Goal: Transaction & Acquisition: Subscribe to service/newsletter

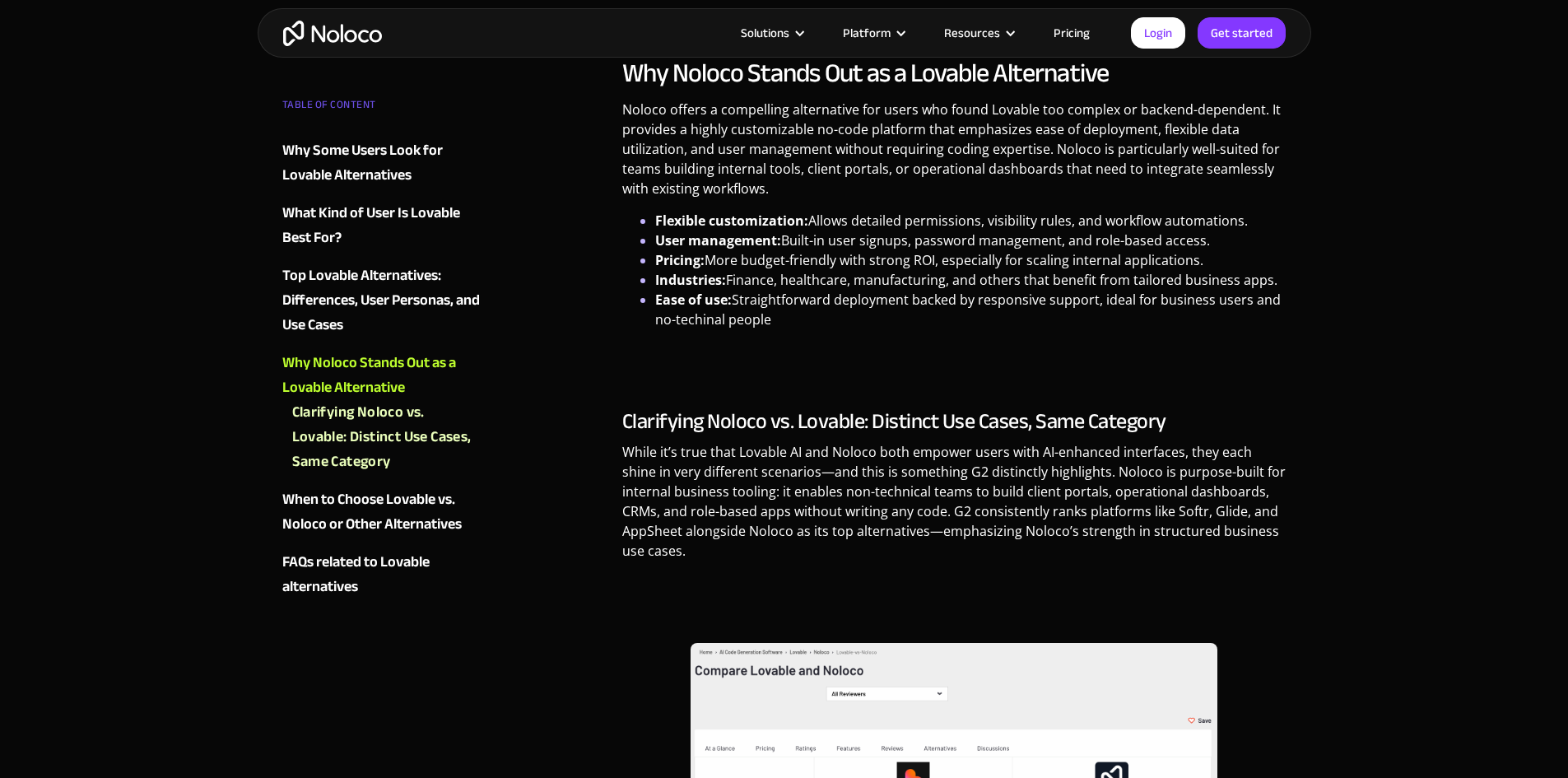
scroll to position [2305, 0]
drag, startPoint x: 767, startPoint y: 365, endPoint x: 711, endPoint y: 362, distance: 56.1
click at [711, 410] on h3 "Clarifying Noloco vs. Lovable: Distinct Use Cases, Same Category" at bounding box center [955, 421] width 665 height 24
copy h3 "Noloco"
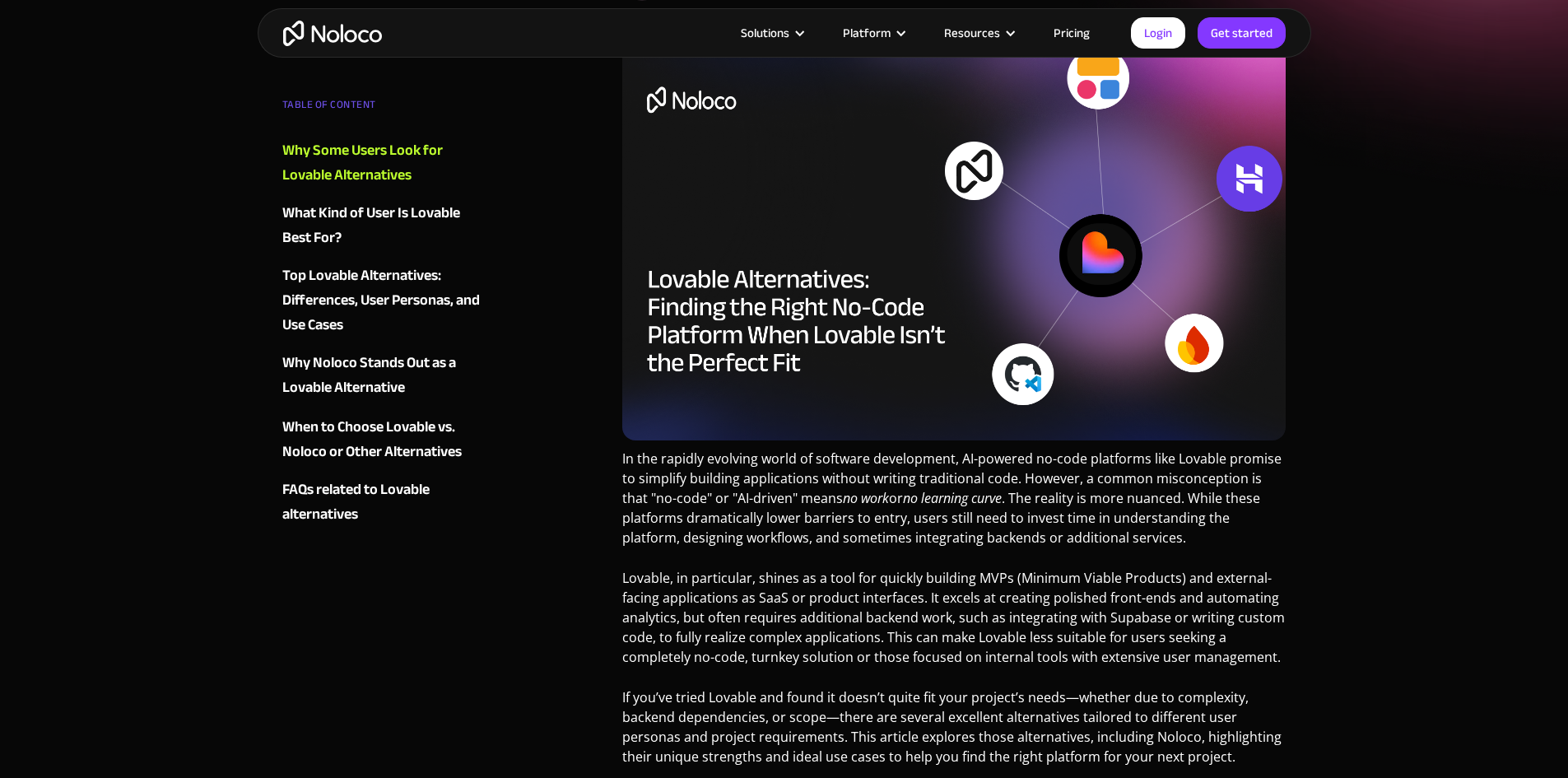
scroll to position [0, 0]
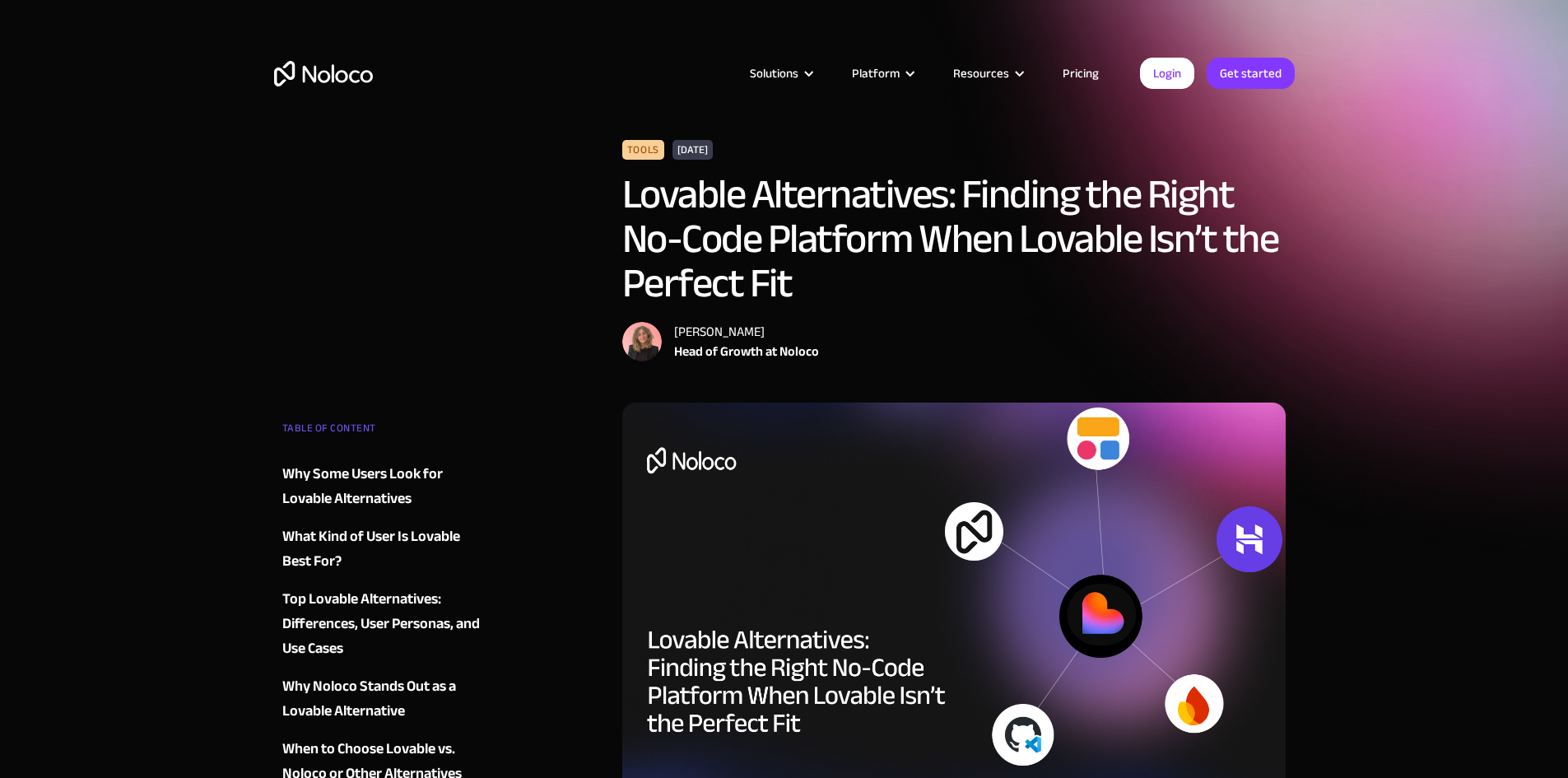
drag, startPoint x: 772, startPoint y: 452, endPoint x: 587, endPoint y: 272, distance: 258.1
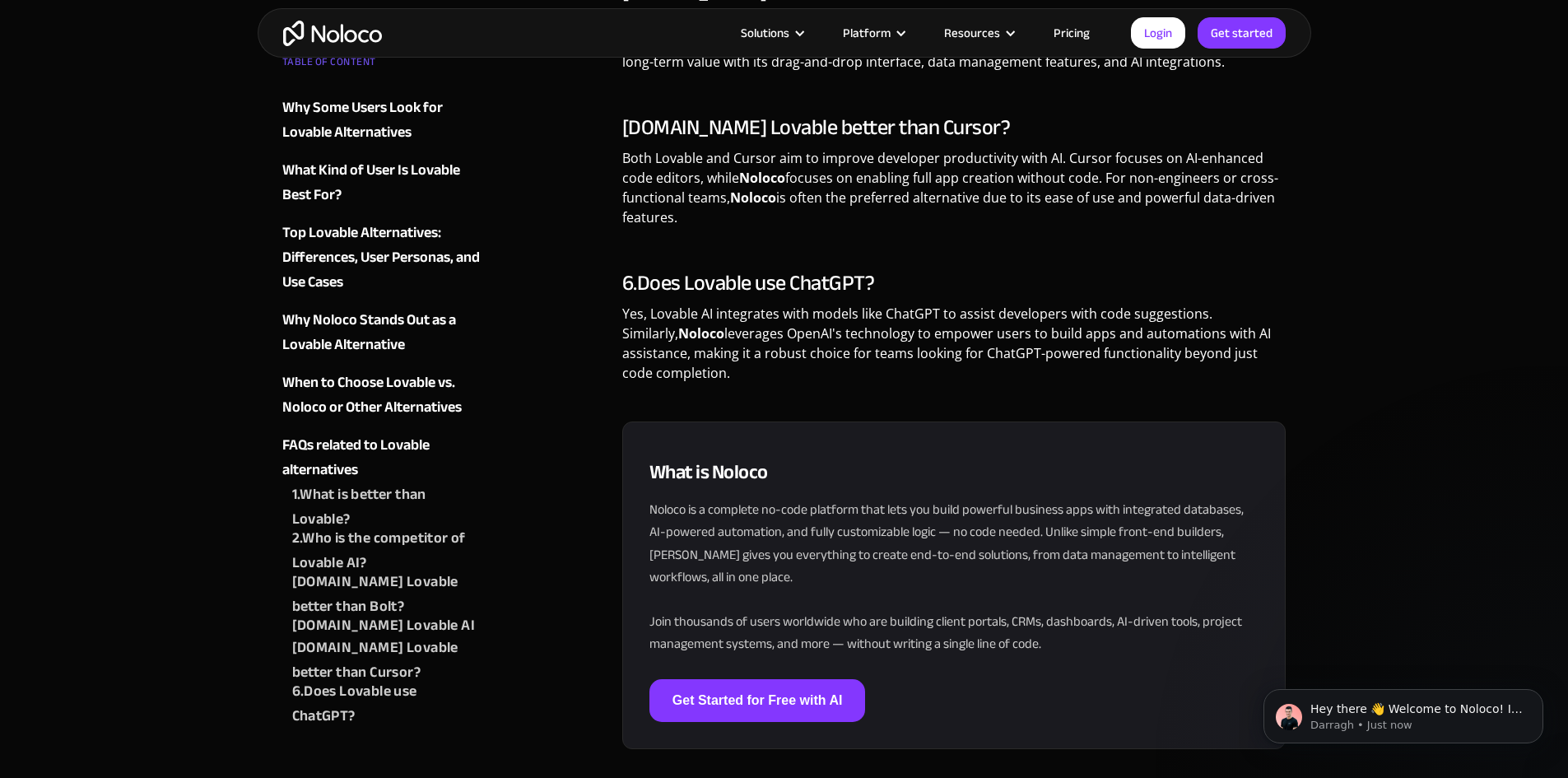
scroll to position [4941, 0]
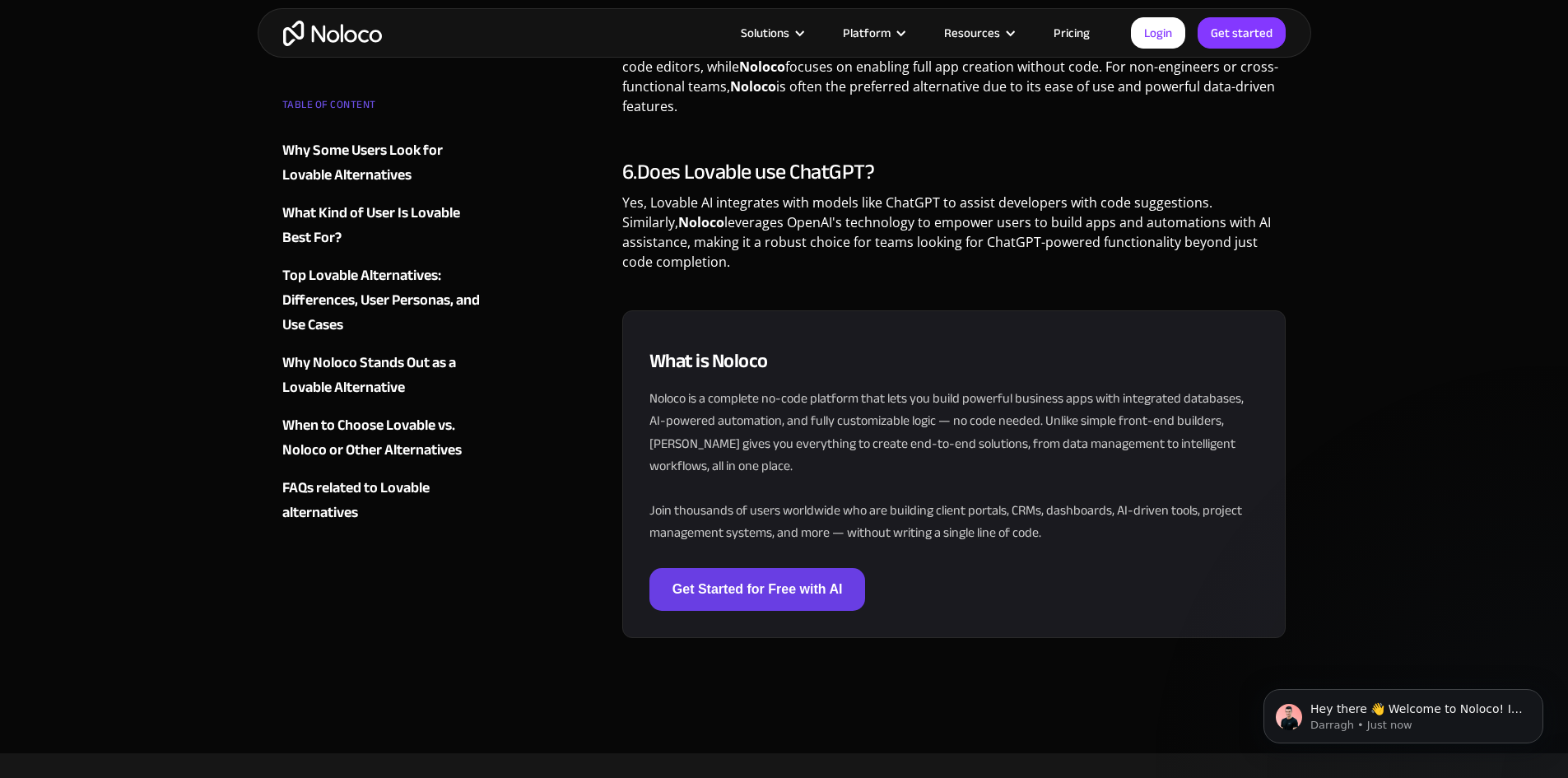
click at [833, 568] on link "Get Started for Free with AI" at bounding box center [757, 589] width 216 height 43
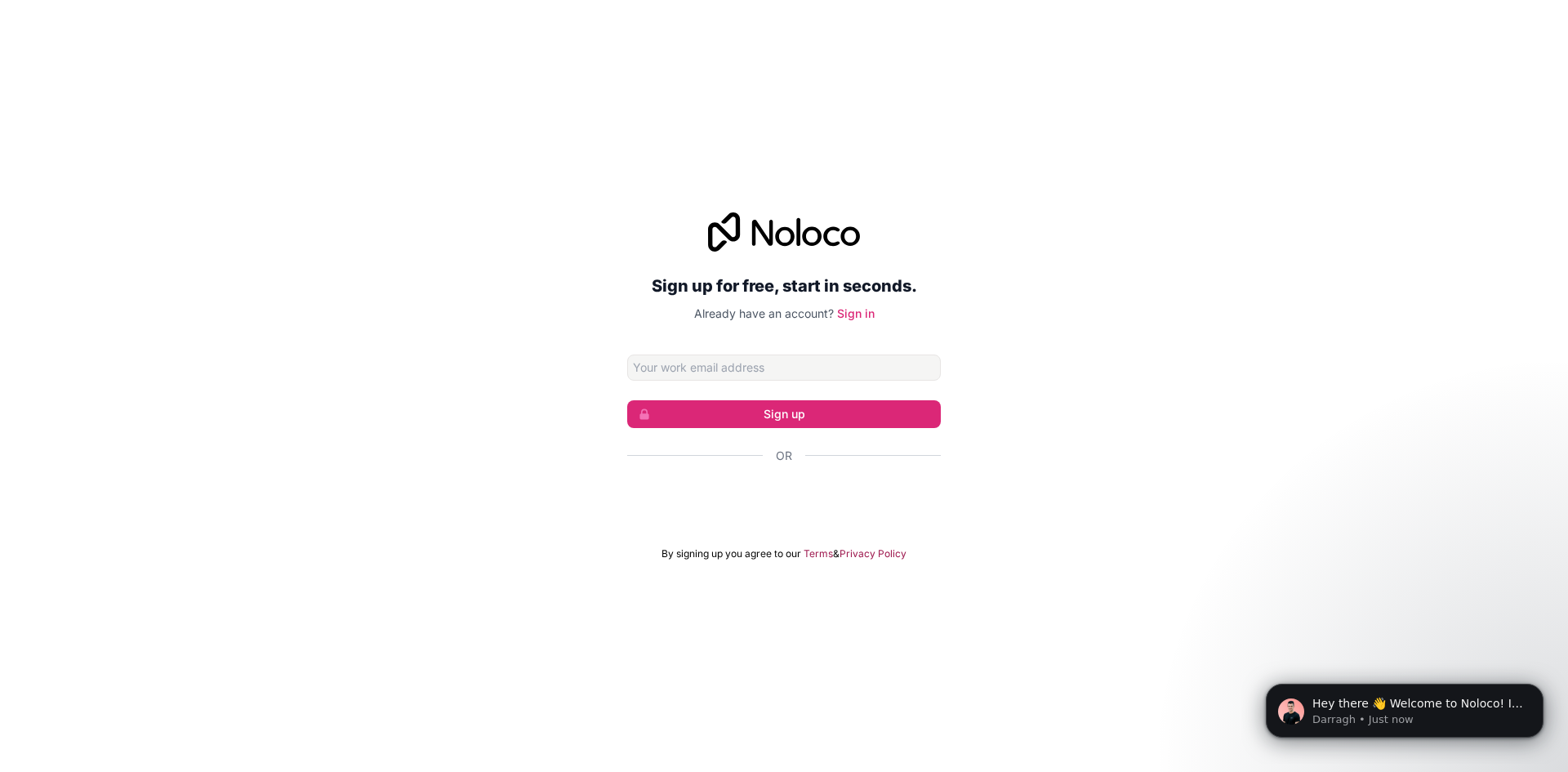
click at [954, 339] on div "Sign up for free, start in seconds. Already have an account? Sign in Sign up Or…" at bounding box center [784, 387] width 1568 height 394
click at [920, 366] on input "Email address" at bounding box center [784, 367] width 314 height 26
click at [870, 367] on input "Email address" at bounding box center [784, 367] width 314 height 26
paste input "wegunfuhhh@gmail.com"
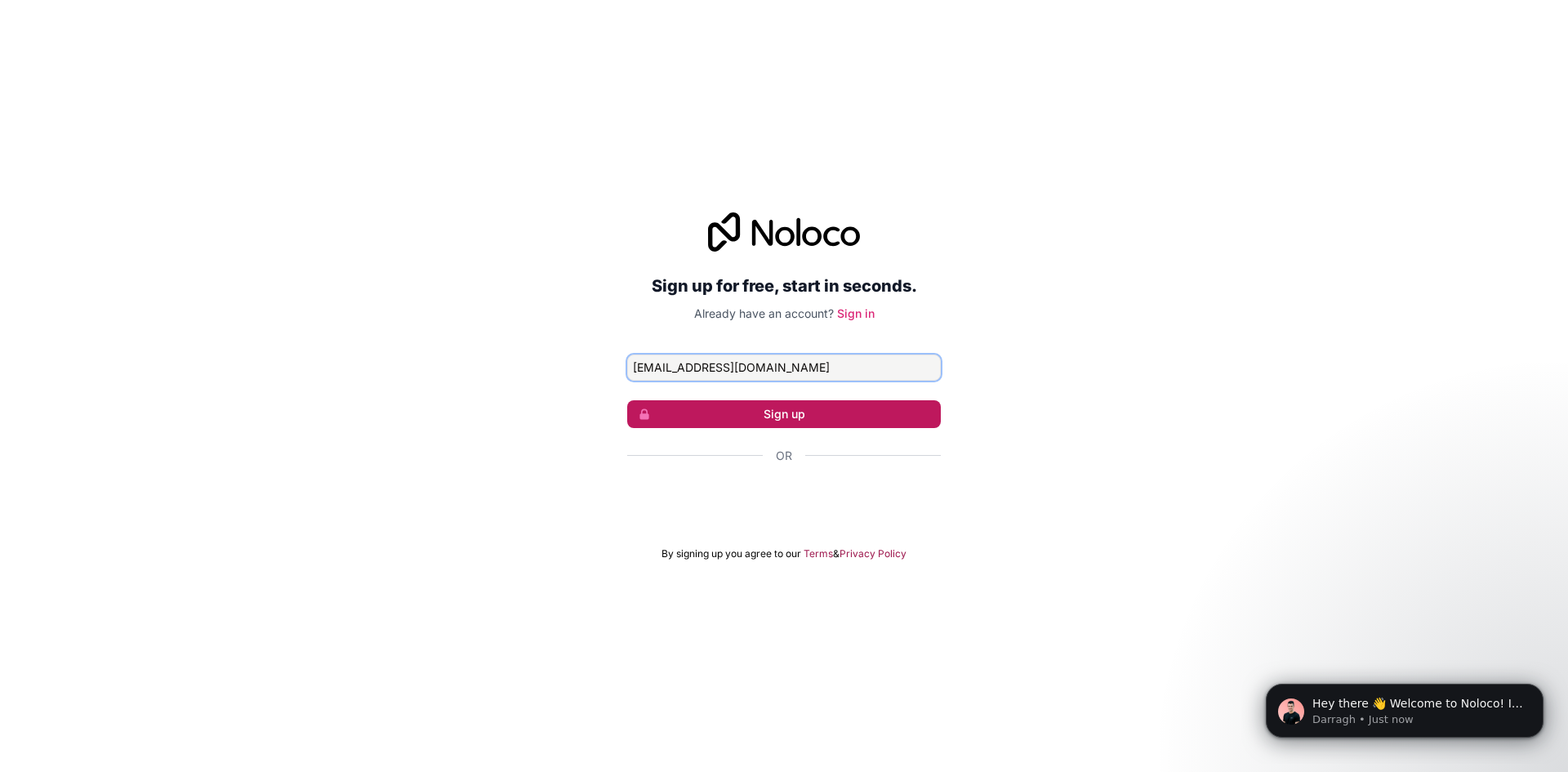
type input "wegunfuhhh@gmail.com"
click at [916, 412] on button "Sign up" at bounding box center [784, 414] width 314 height 28
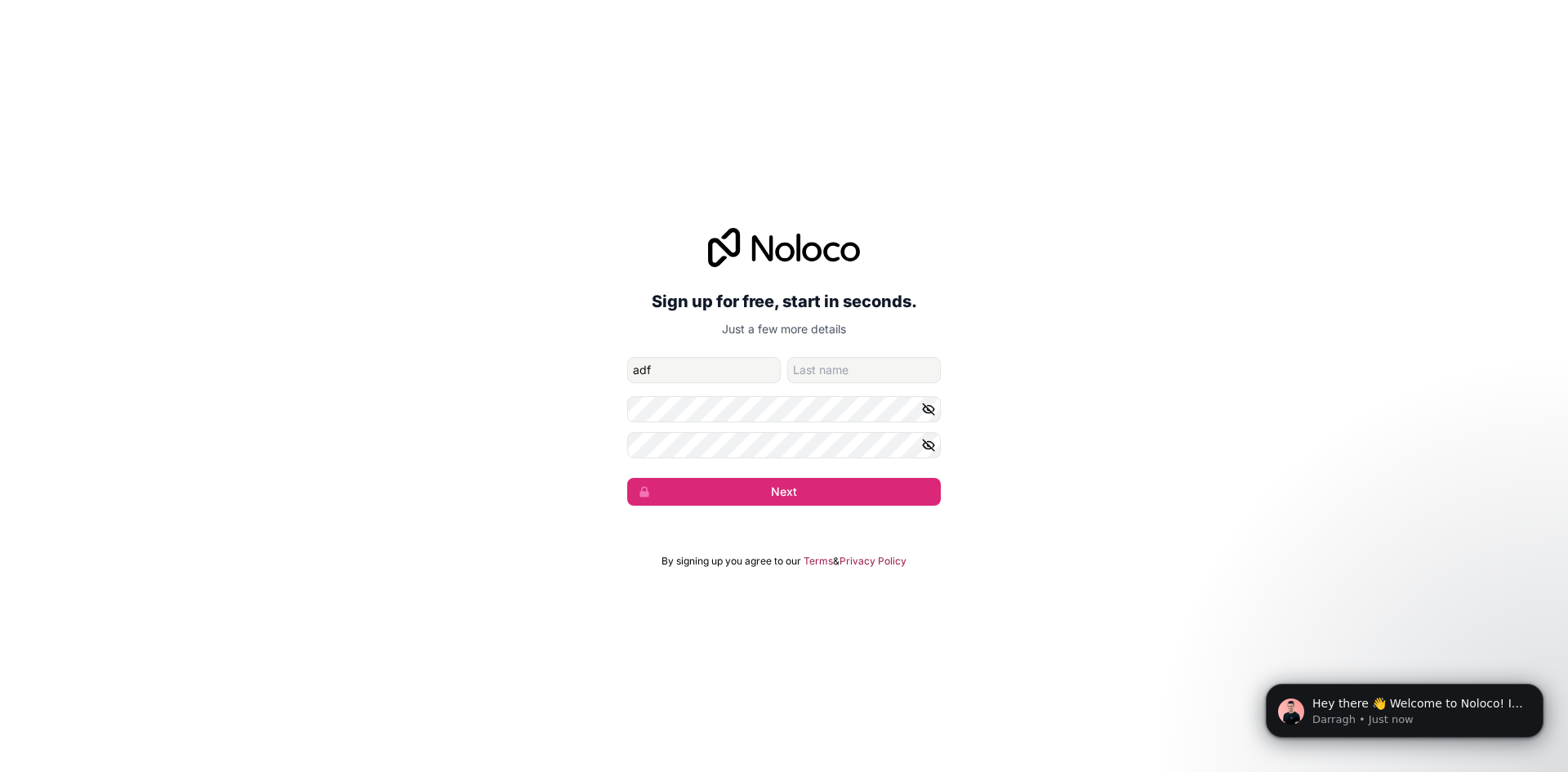
type input "adf"
click at [847, 374] on input "family-name" at bounding box center [864, 370] width 153 height 26
type input "fdasf"
click at [739, 485] on button "Next" at bounding box center [784, 491] width 314 height 28
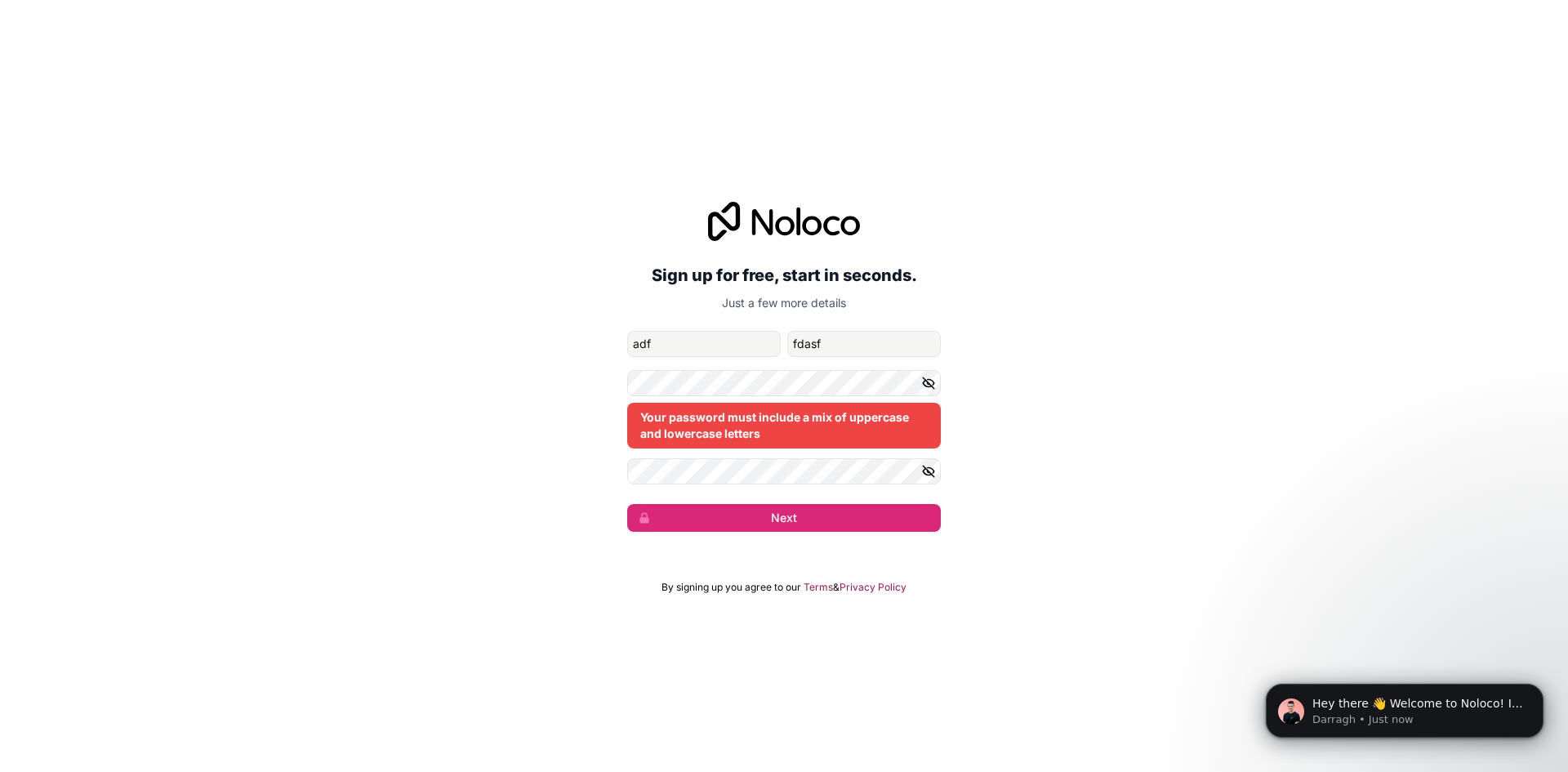
click at [935, 459] on button "button" at bounding box center [931, 471] width 20 height 26
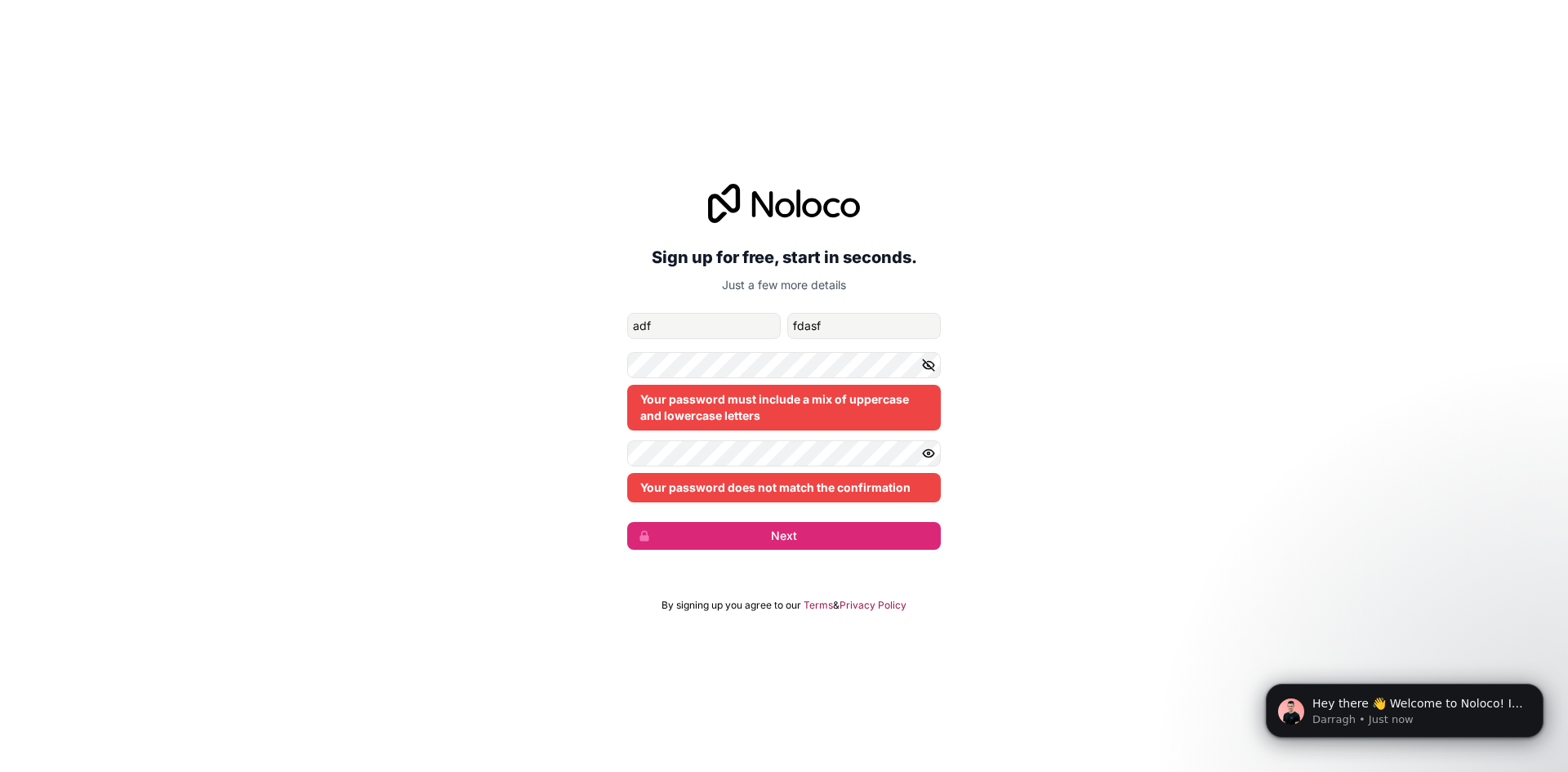
drag, startPoint x: 973, startPoint y: 407, endPoint x: 941, endPoint y: 403, distance: 32.2
click at [967, 407] on div "Sign up for free, start in seconds. Just a few more details wegunfuhhh@gmail.co…" at bounding box center [784, 367] width 1568 height 412
click at [905, 398] on div "Your password must include a mix of uppercase and lowercase letters" at bounding box center [784, 407] width 314 height 45
click at [927, 369] on icon "button" at bounding box center [928, 365] width 14 height 14
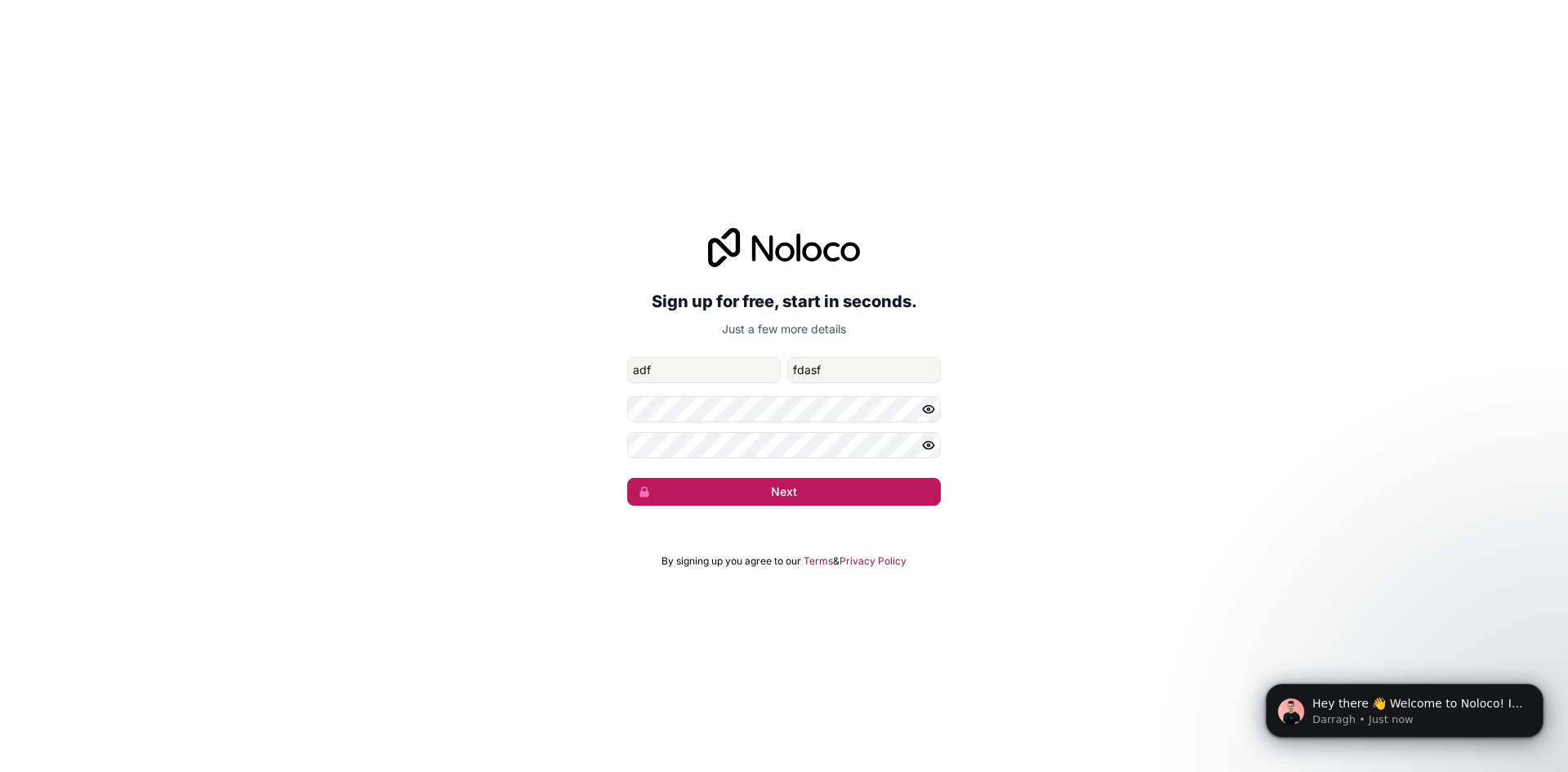
click at [753, 493] on button "Next" at bounding box center [784, 491] width 314 height 28
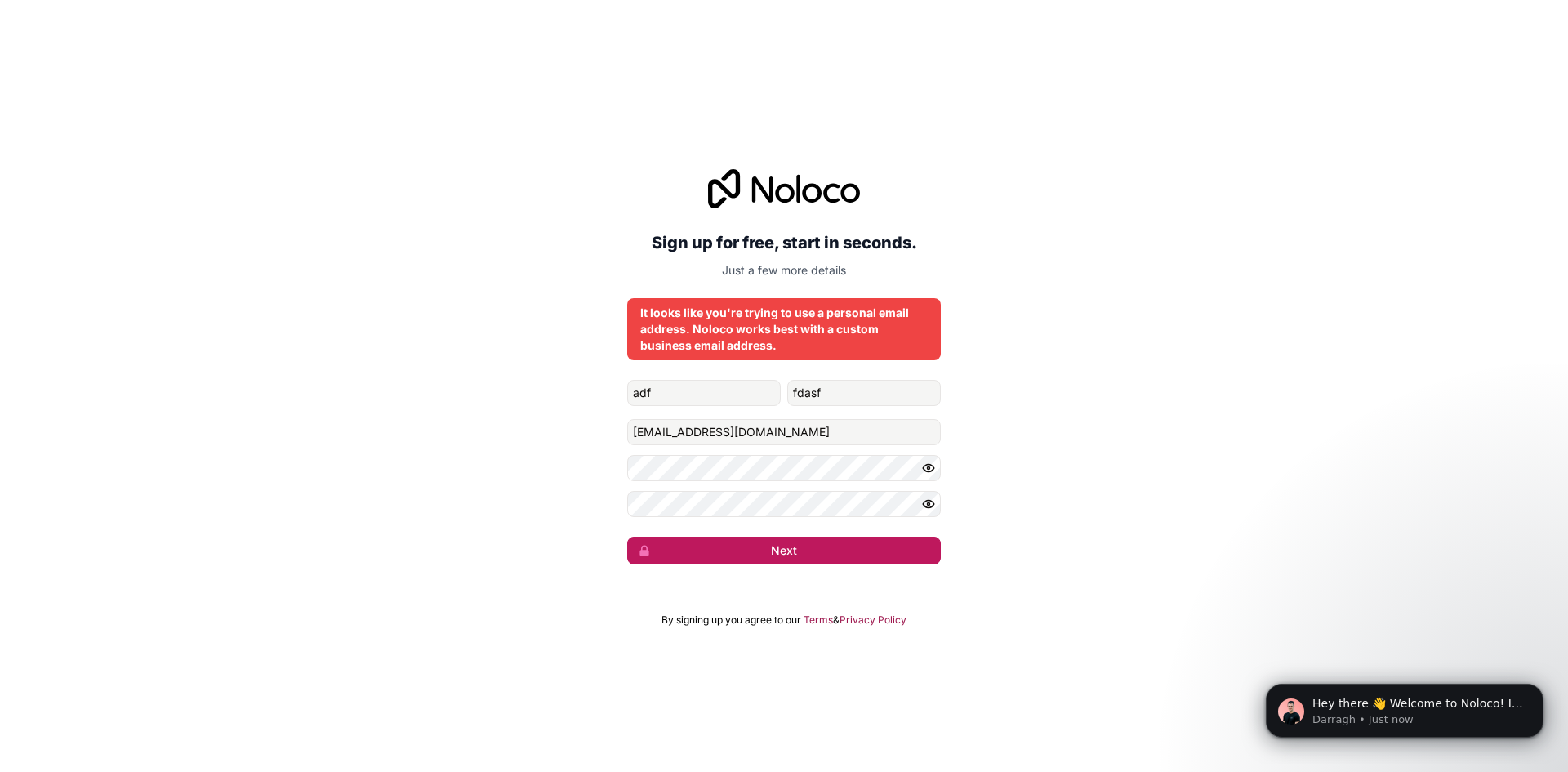
click at [824, 553] on button "Next" at bounding box center [784, 550] width 314 height 28
click at [824, 553] on button "submit" at bounding box center [784, 550] width 314 height 28
drag, startPoint x: 797, startPoint y: 448, endPoint x: 799, endPoint y: 440, distance: 8.2
click at [798, 445] on form "adf fdasf wegunfuhhh@gmail.com Next" at bounding box center [784, 472] width 314 height 185
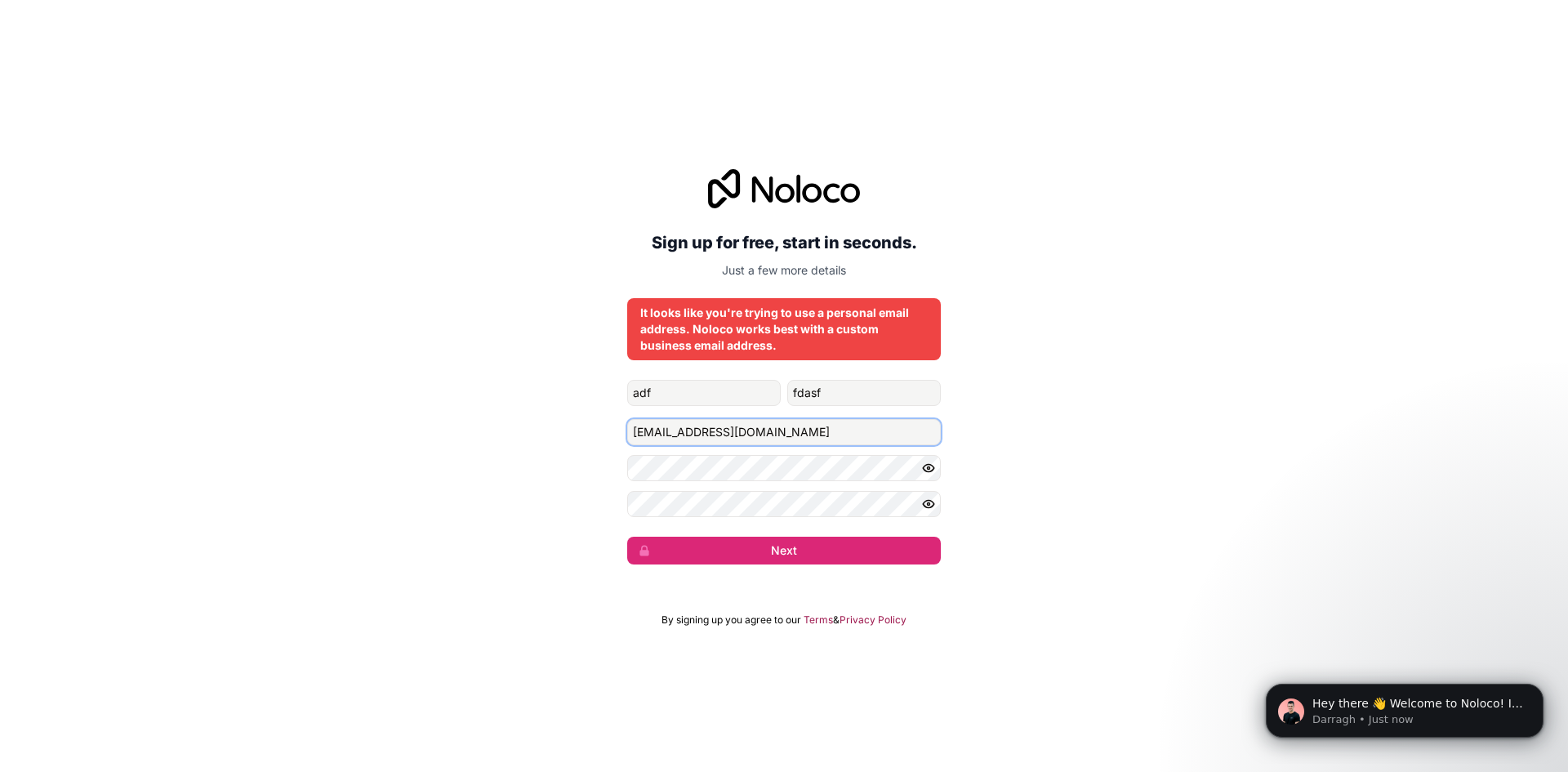
click at [800, 439] on input "wegunfuhhh@gmail.com" at bounding box center [784, 431] width 314 height 26
type input "wegunfuhhh@"
